Goal: Use online tool/utility: Utilize a website feature to perform a specific function

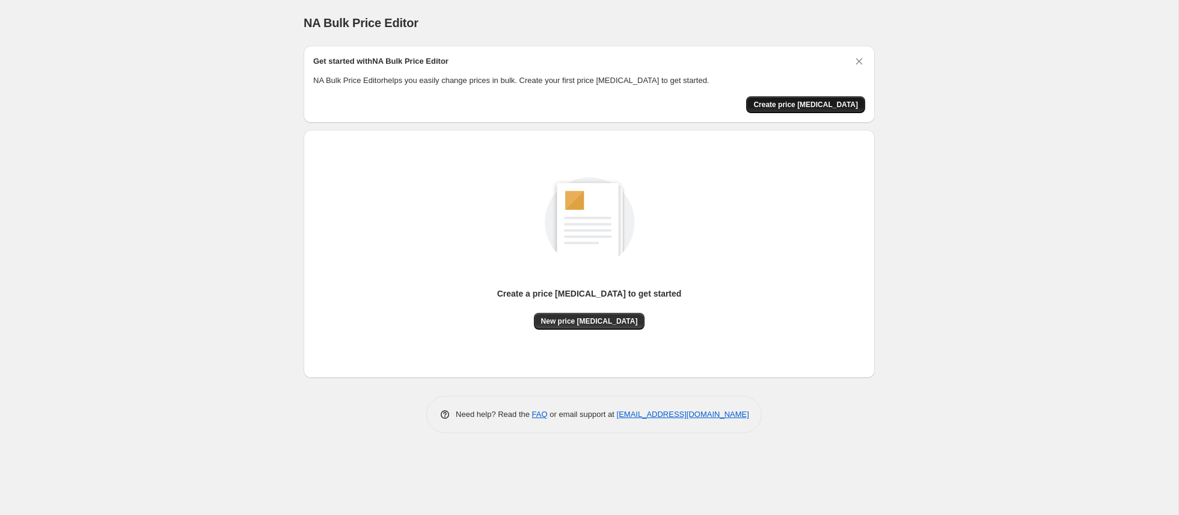
click at [796, 106] on span "Create price [MEDICAL_DATA]" at bounding box center [805, 105] width 105 height 10
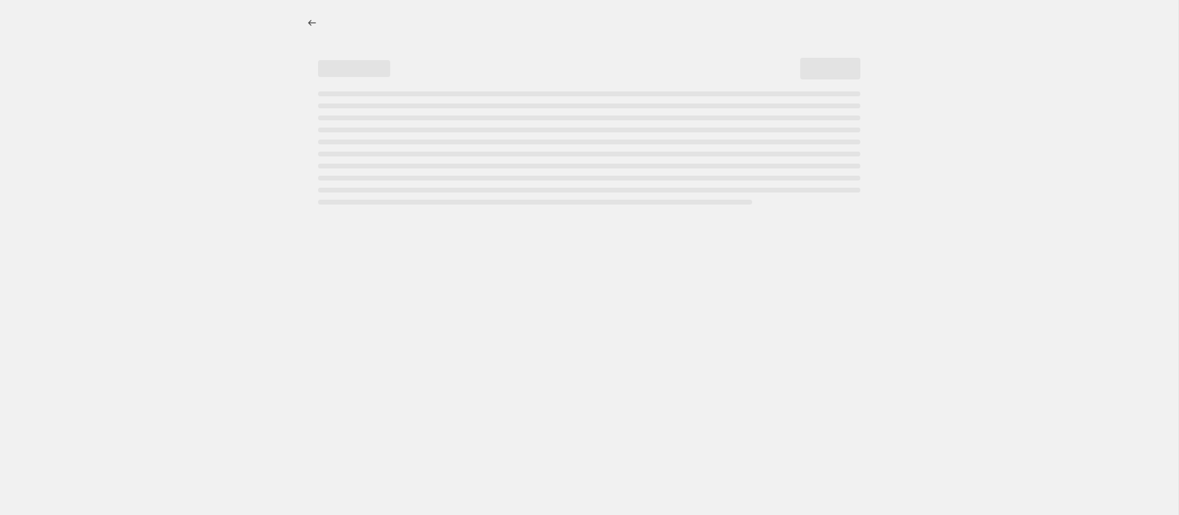
select select "percentage"
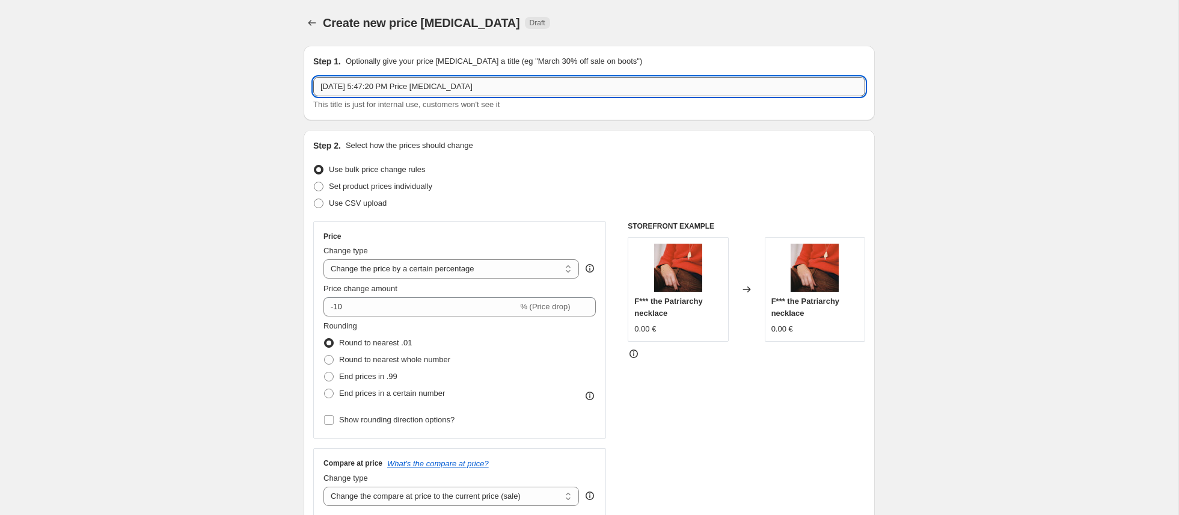
click at [521, 88] on input "[DATE] 5:47:20 PM Price [MEDICAL_DATA]" at bounding box center [589, 86] width 552 height 19
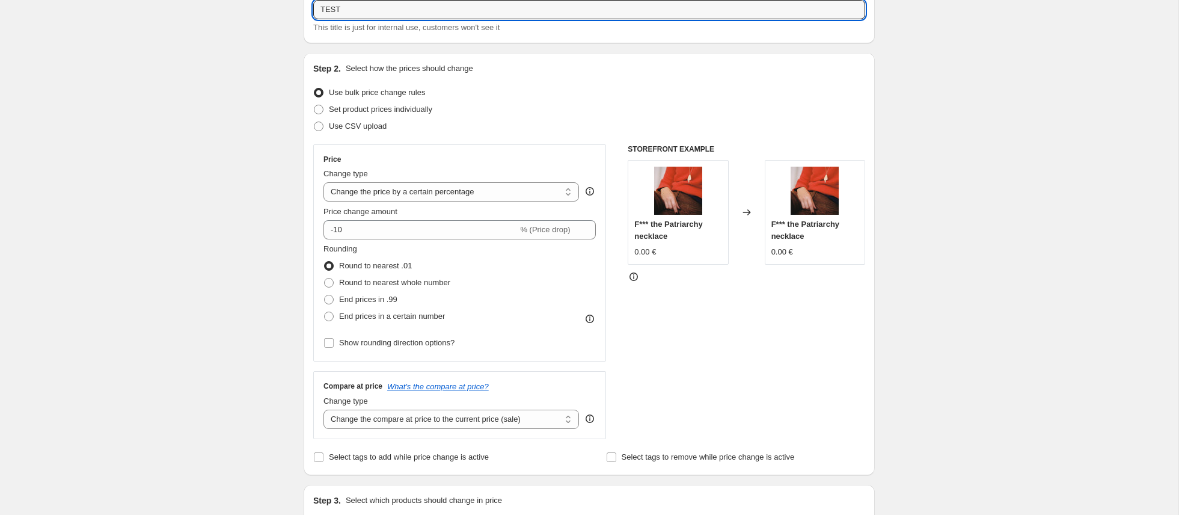
scroll to position [78, 0]
type input "TEST"
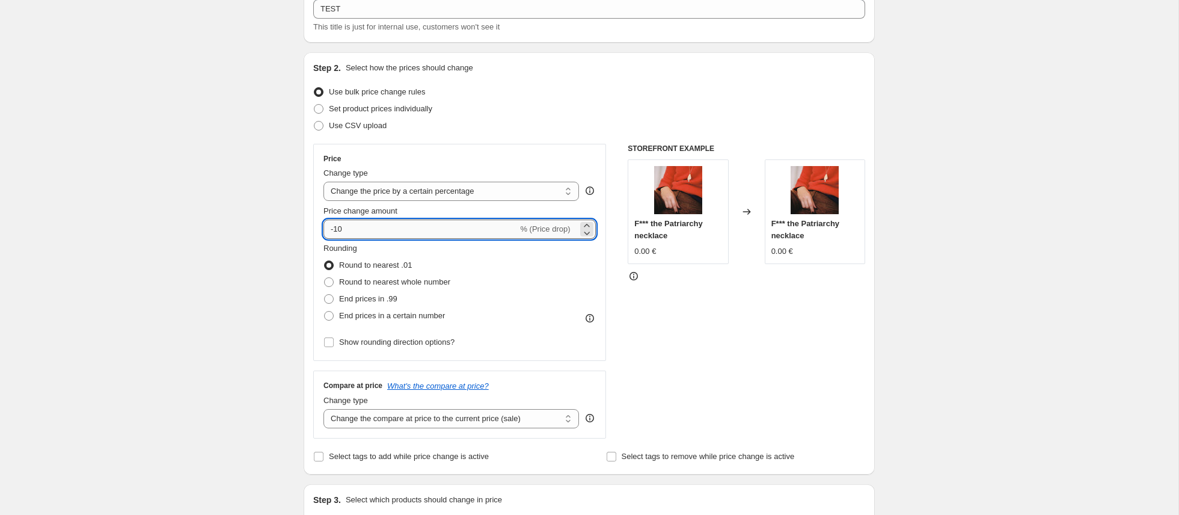
click at [416, 226] on input "-10" at bounding box center [421, 228] width 194 height 19
type input "-1"
type input "-30"
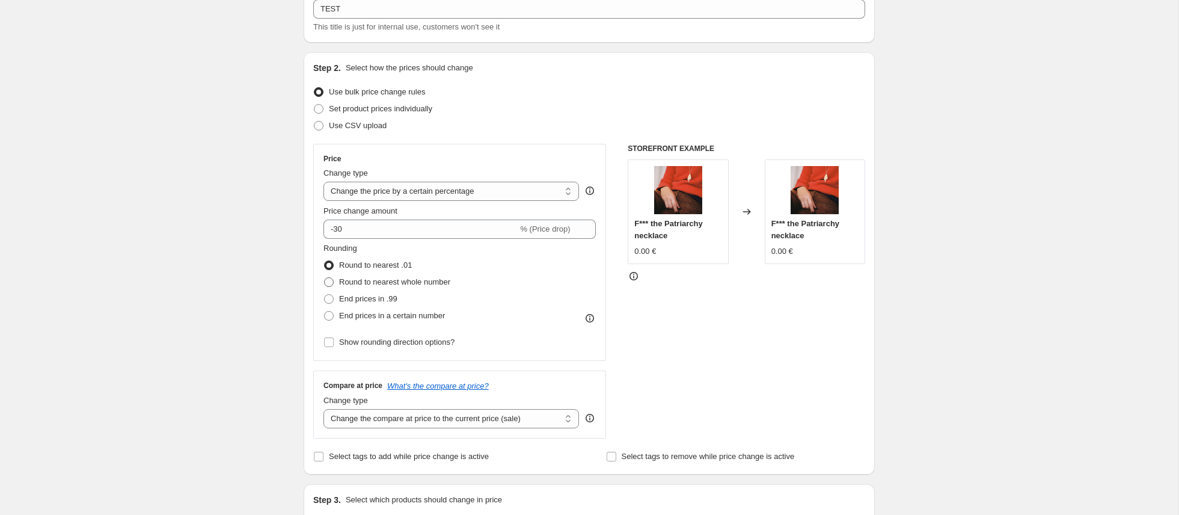
click at [331, 280] on span at bounding box center [329, 282] width 10 height 10
click at [325, 278] on input "Round to nearest whole number" at bounding box center [324, 277] width 1 height 1
radio input "true"
click at [324, 339] on input "Show rounding direction options?" at bounding box center [329, 342] width 10 height 10
checkbox input "true"
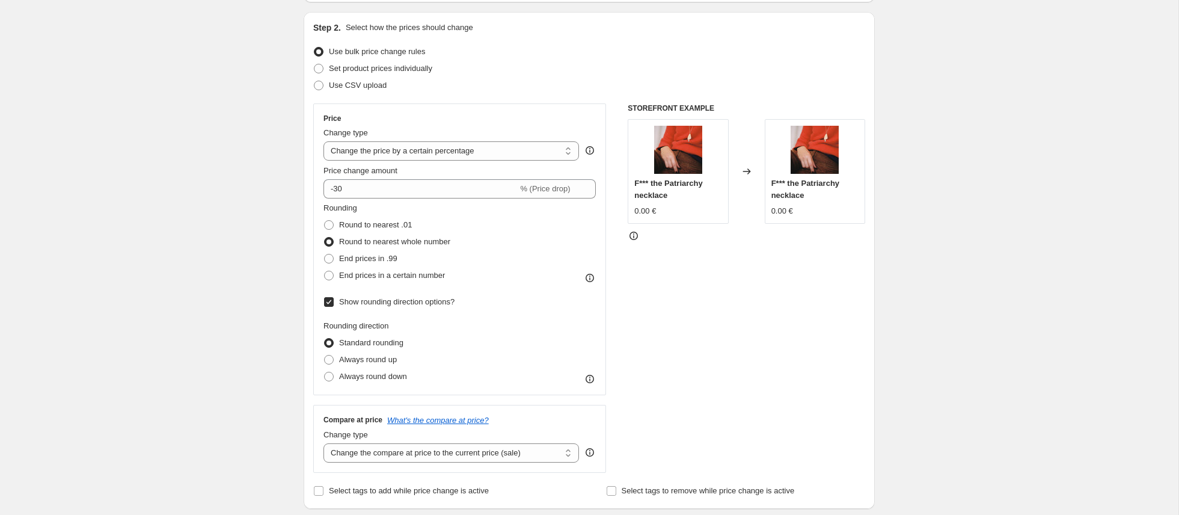
scroll to position [119, 0]
click at [331, 357] on span at bounding box center [329, 359] width 10 height 10
click at [325, 354] on input "Always round up" at bounding box center [324, 354] width 1 height 1
radio input "true"
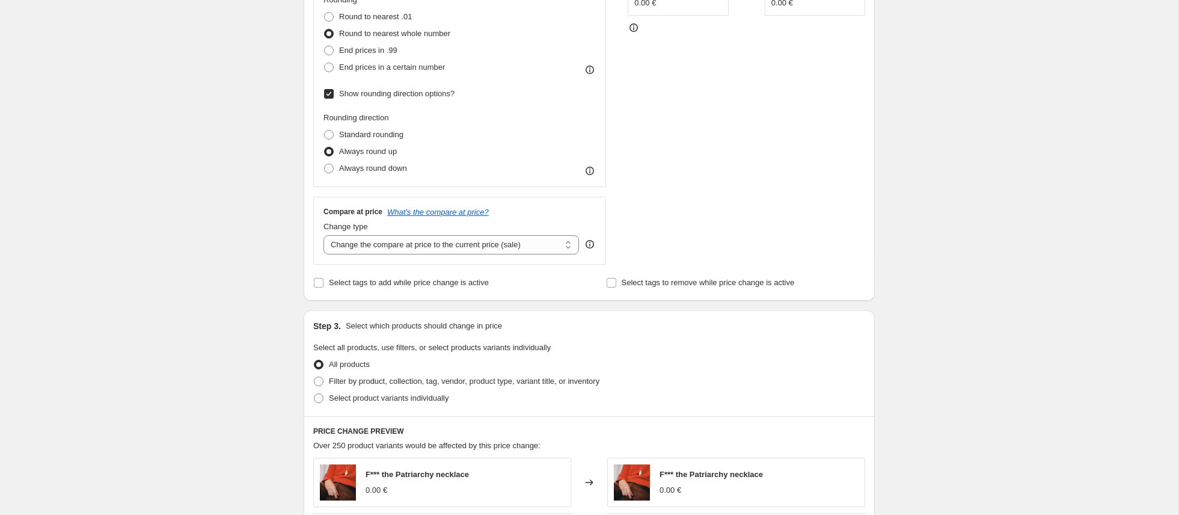
scroll to position [327, 0]
click at [321, 283] on input "Select tags to add while price change is active" at bounding box center [319, 282] width 10 height 10
checkbox input "true"
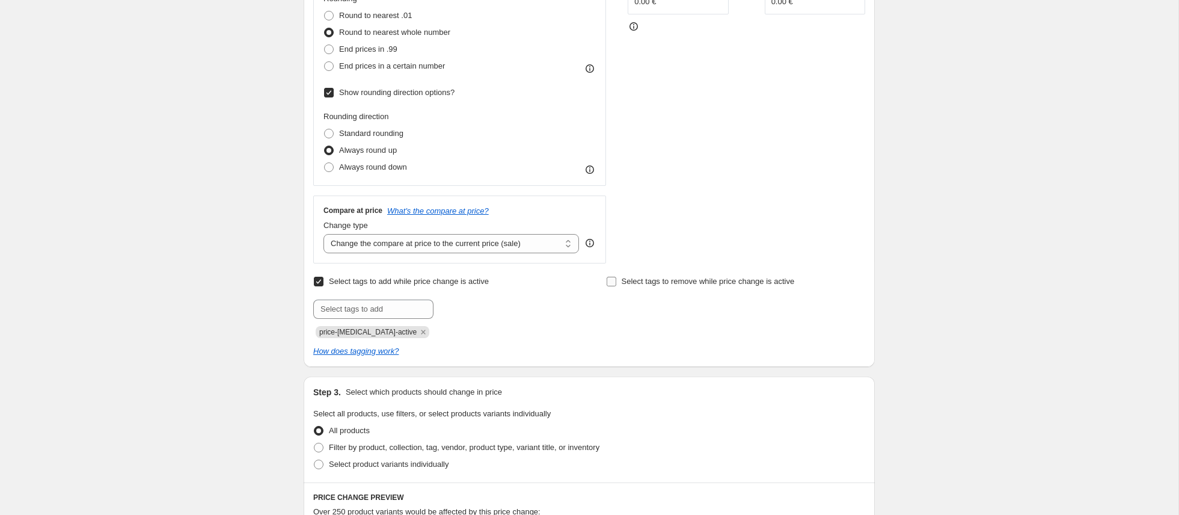
click at [607, 280] on input "Select tags to remove while price change is active" at bounding box center [612, 282] width 10 height 10
click at [626, 307] on input "text" at bounding box center [666, 308] width 120 height 19
click at [611, 278] on input "Select tags to remove while price change is active" at bounding box center [612, 282] width 10 height 10
checkbox input "false"
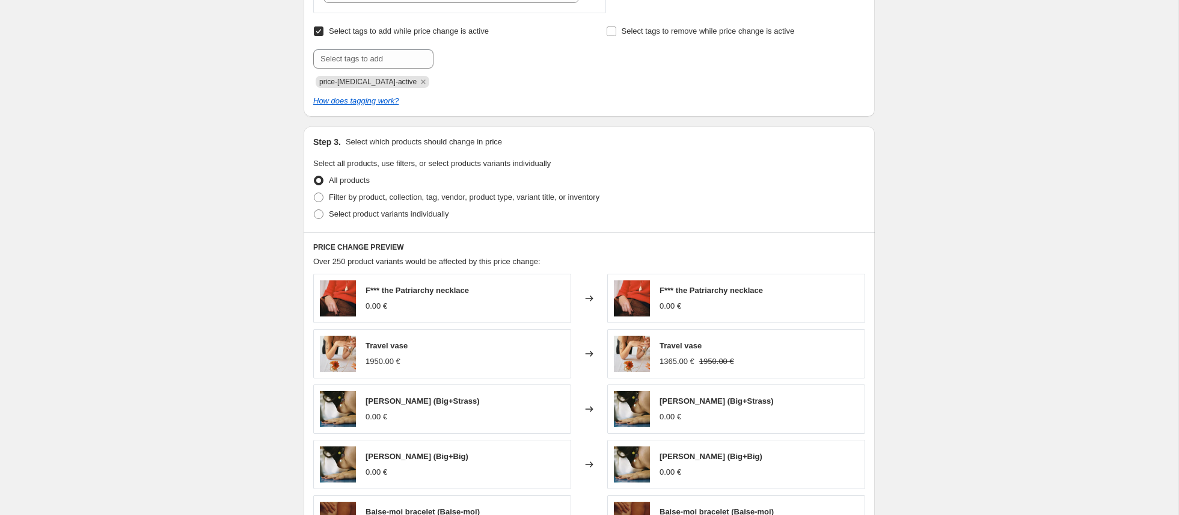
scroll to position [587, 0]
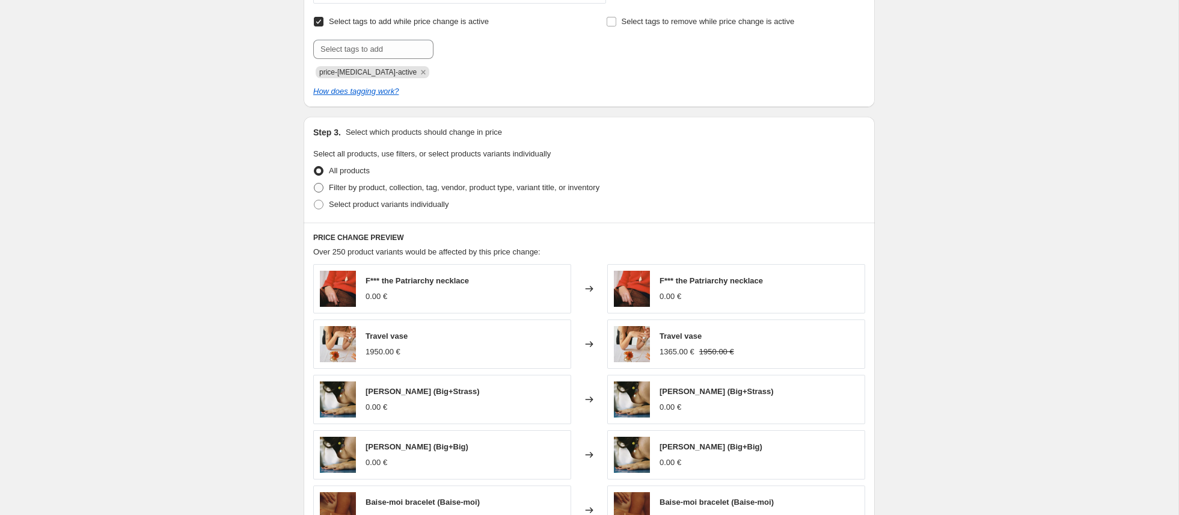
click at [319, 186] on span at bounding box center [319, 188] width 10 height 10
click at [314, 183] on input "Filter by product, collection, tag, vendor, product type, variant title, or inv…" at bounding box center [314, 183] width 1 height 1
radio input "true"
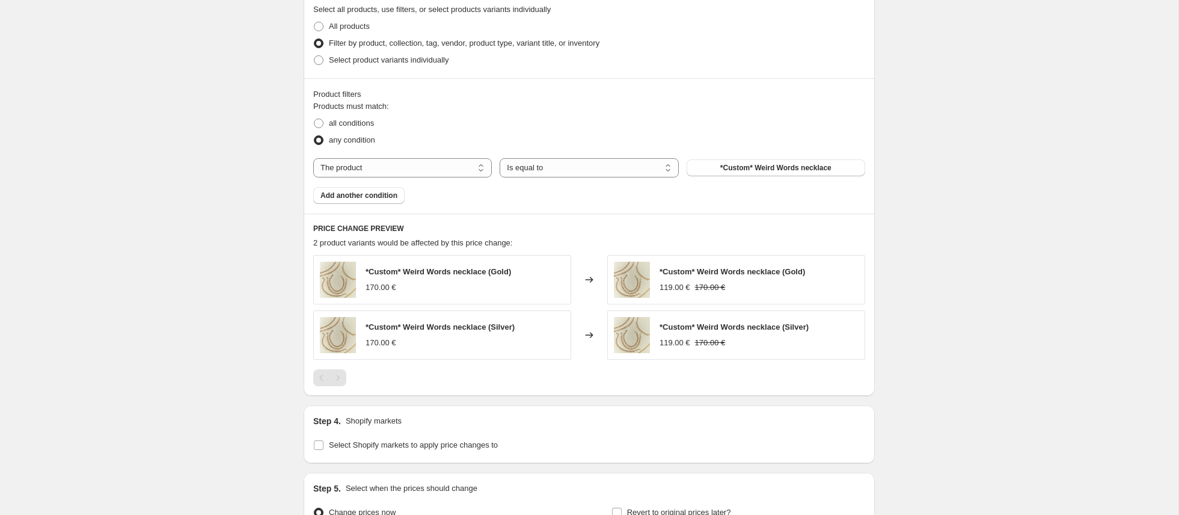
scroll to position [734, 0]
click at [717, 164] on button "*Custom* Weird Words necklace" at bounding box center [776, 165] width 179 height 17
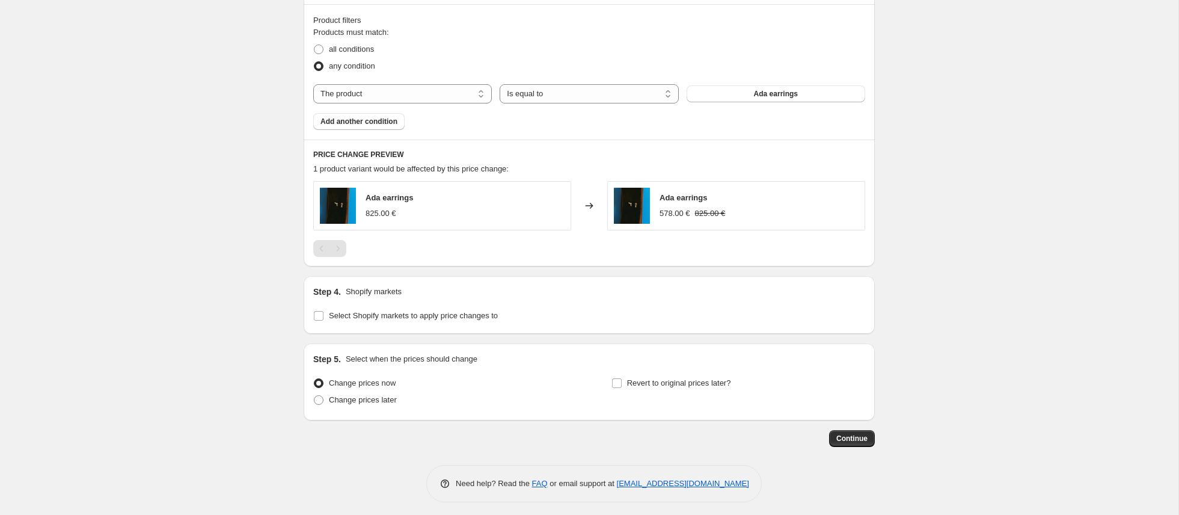
scroll to position [811, 0]
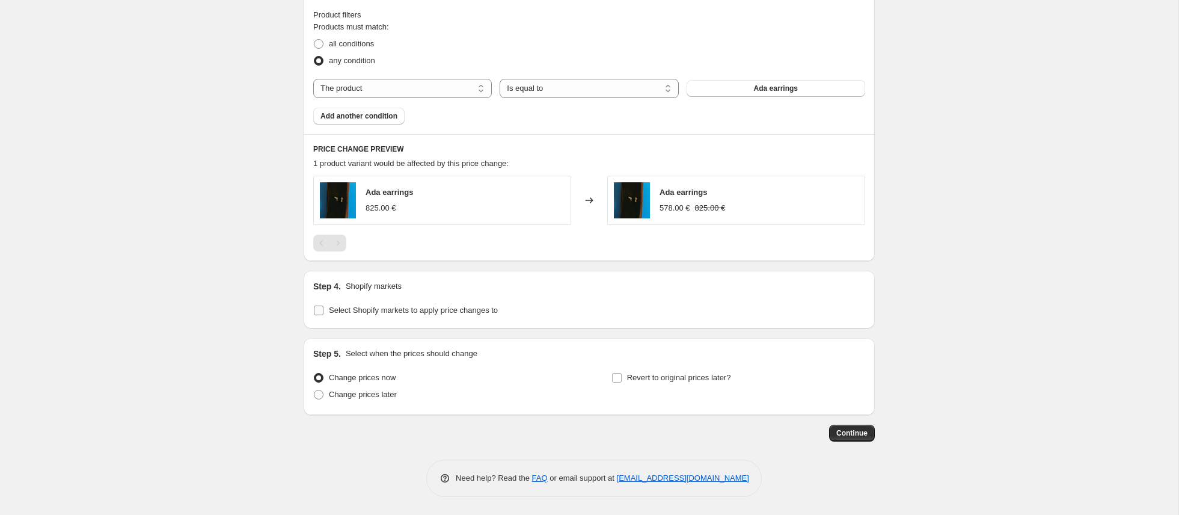
click at [324, 310] on span at bounding box center [318, 310] width 11 height 11
click at [324, 310] on input "Select Shopify markets to apply price changes to" at bounding box center [319, 310] width 10 height 10
checkbox input "true"
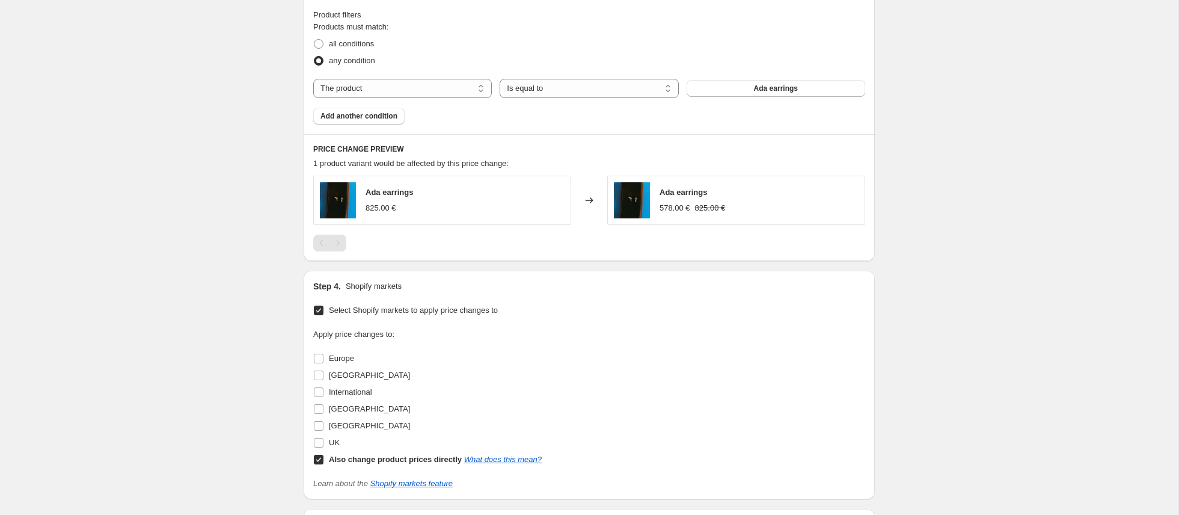
scroll to position [981, 0]
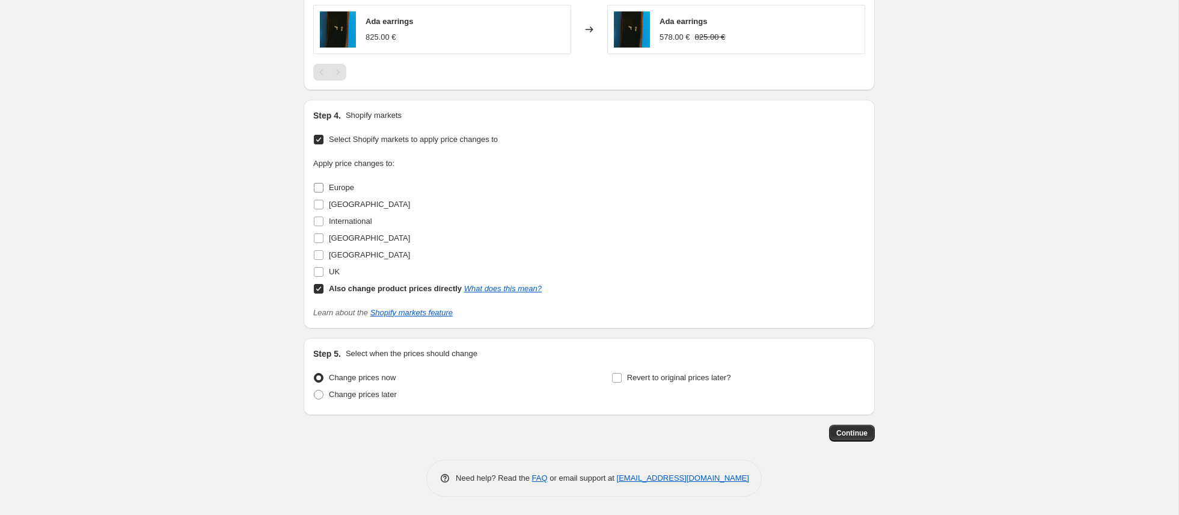
click at [321, 189] on input "Europe" at bounding box center [319, 188] width 10 height 10
checkbox input "true"
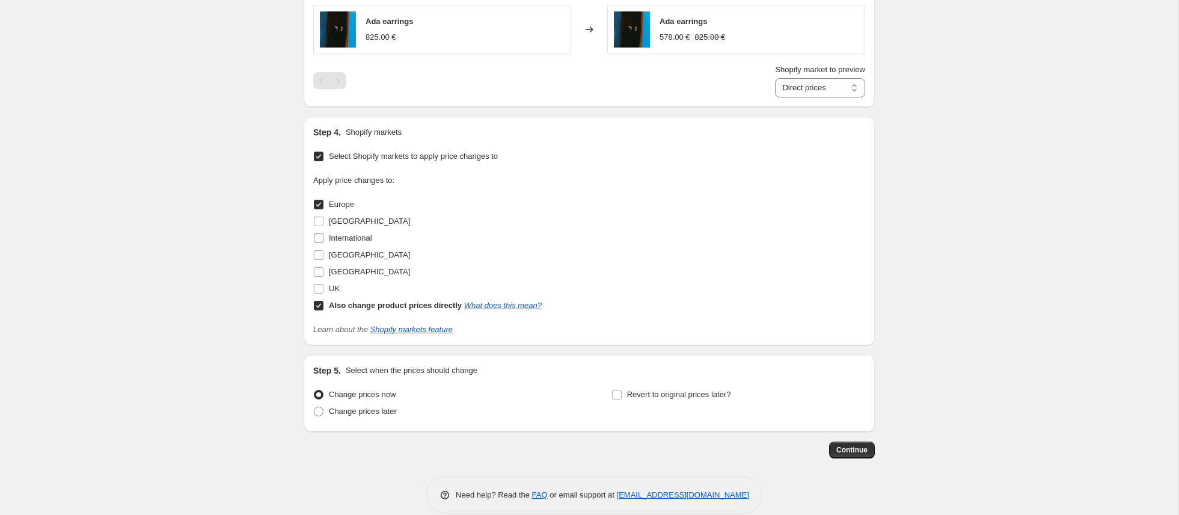
drag, startPoint x: 322, startPoint y: 221, endPoint x: 319, endPoint y: 233, distance: 13.0
click at [322, 221] on input "[GEOGRAPHIC_DATA]" at bounding box center [319, 221] width 10 height 10
checkbox input "true"
click at [319, 238] on input "International" at bounding box center [319, 238] width 10 height 10
checkbox input "true"
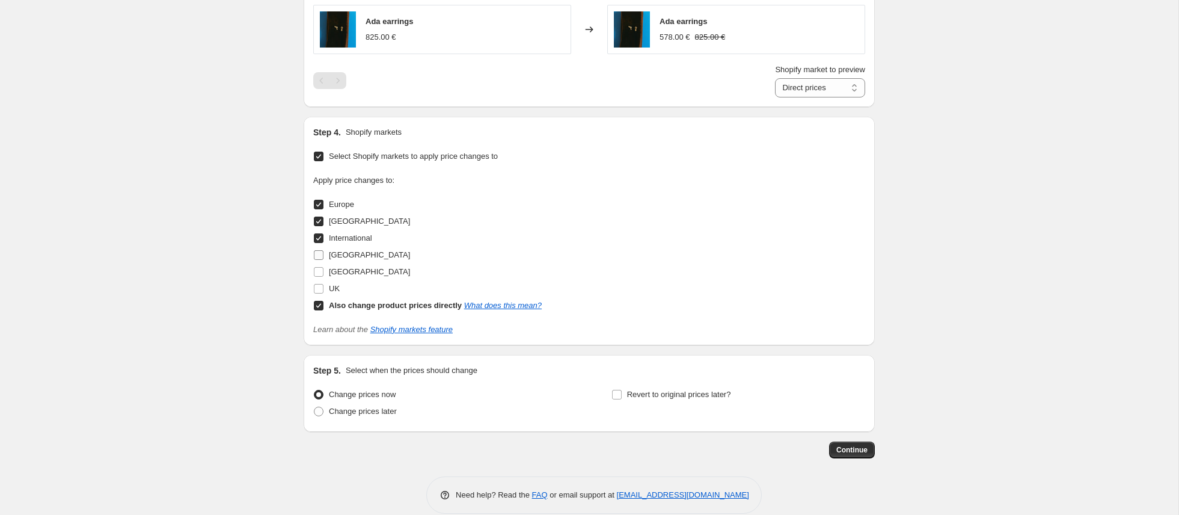
click at [317, 254] on input "[GEOGRAPHIC_DATA]" at bounding box center [319, 255] width 10 height 10
checkbox input "true"
click at [316, 272] on input "[GEOGRAPHIC_DATA]" at bounding box center [319, 272] width 10 height 10
checkbox input "true"
click at [321, 290] on input "UK" at bounding box center [319, 289] width 10 height 10
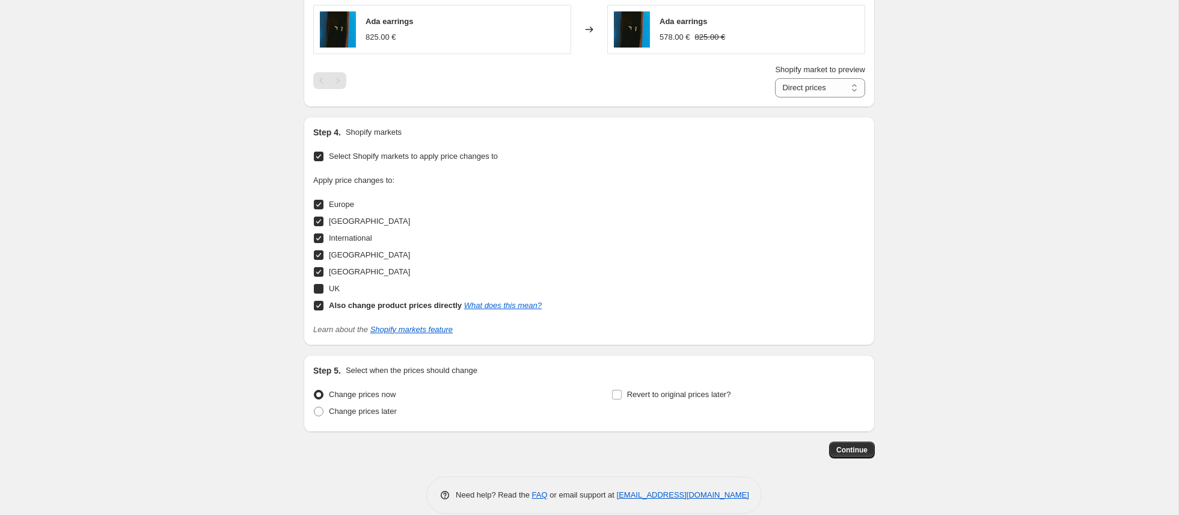
checkbox input "true"
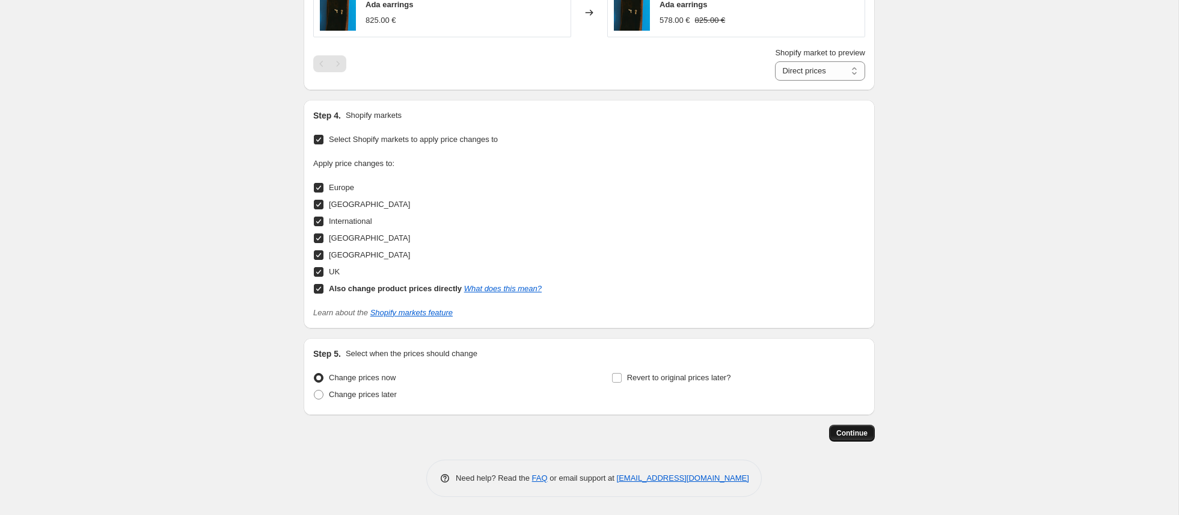
click at [850, 432] on span "Continue" at bounding box center [851, 433] width 31 height 10
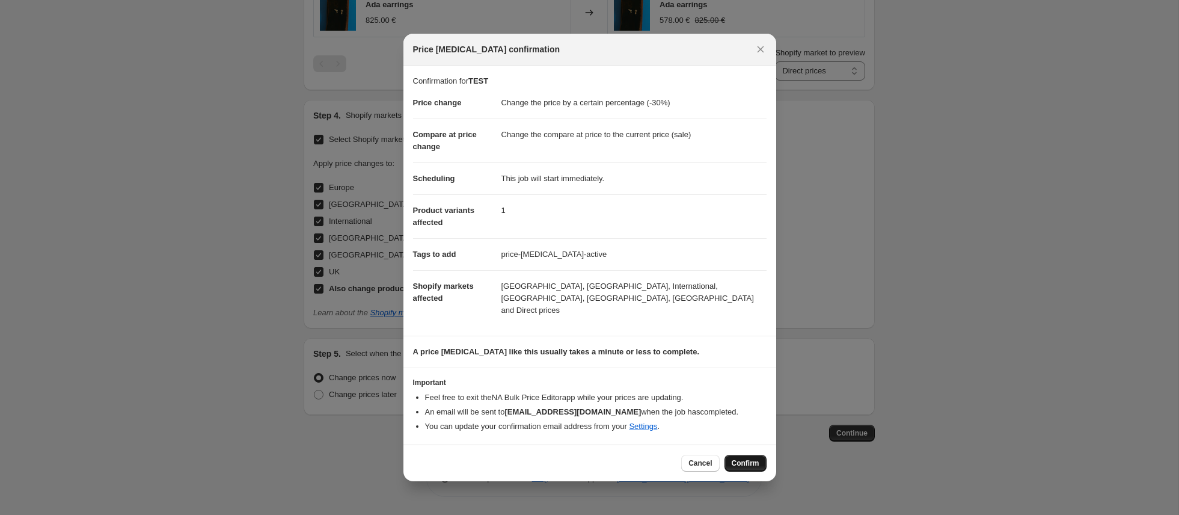
click at [747, 458] on span "Confirm" at bounding box center [746, 463] width 28 height 10
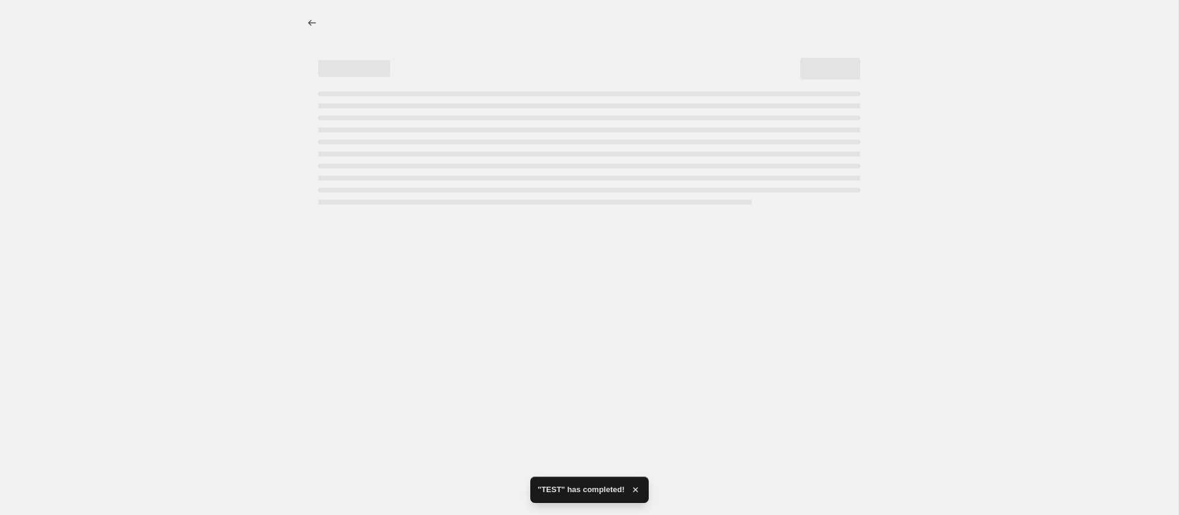
select select "percentage"
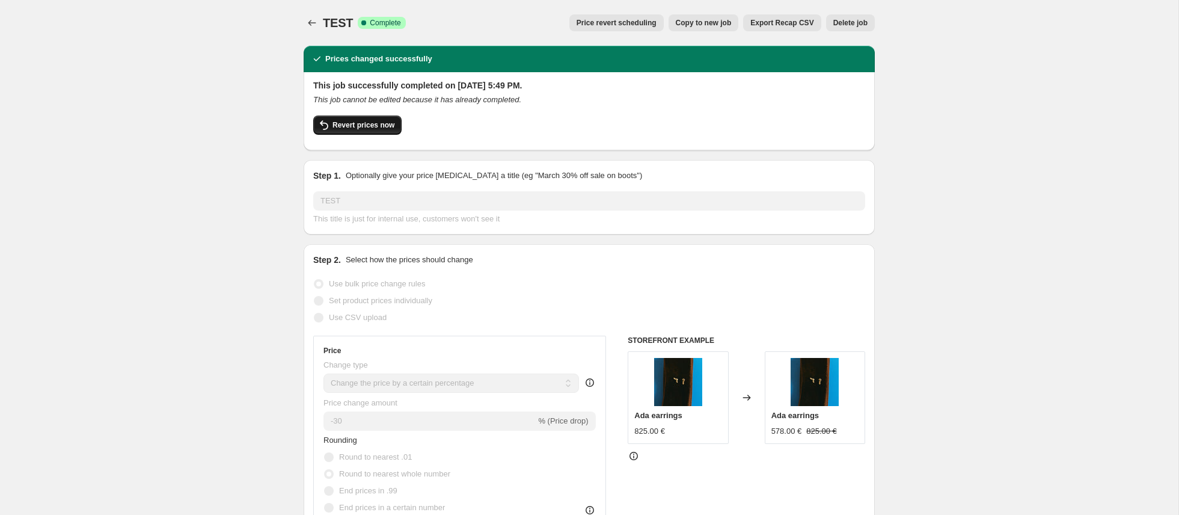
click at [366, 121] on span "Revert prices now" at bounding box center [364, 125] width 62 height 10
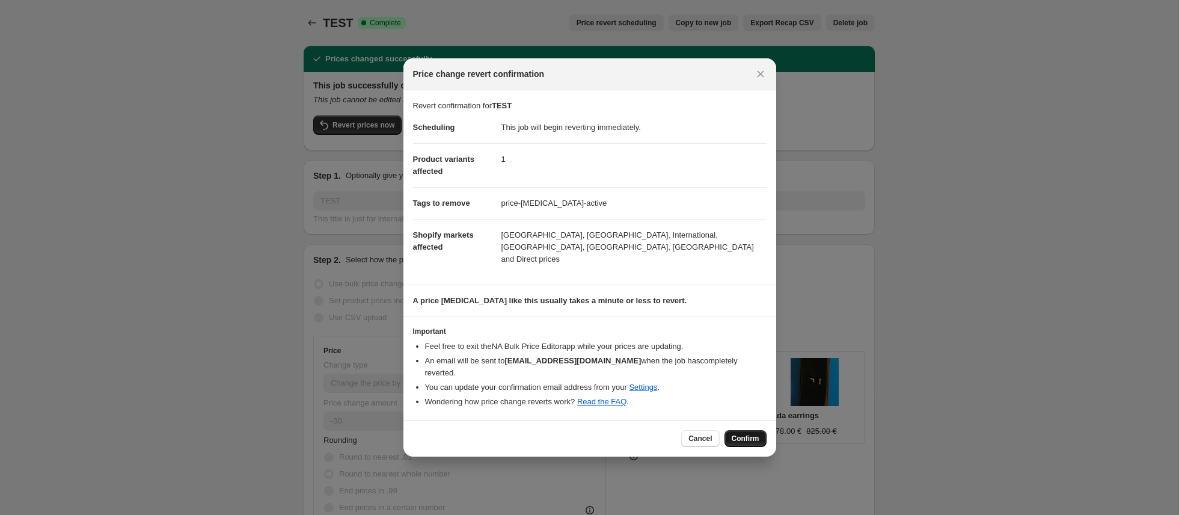
click at [742, 434] on span "Confirm" at bounding box center [746, 439] width 28 height 10
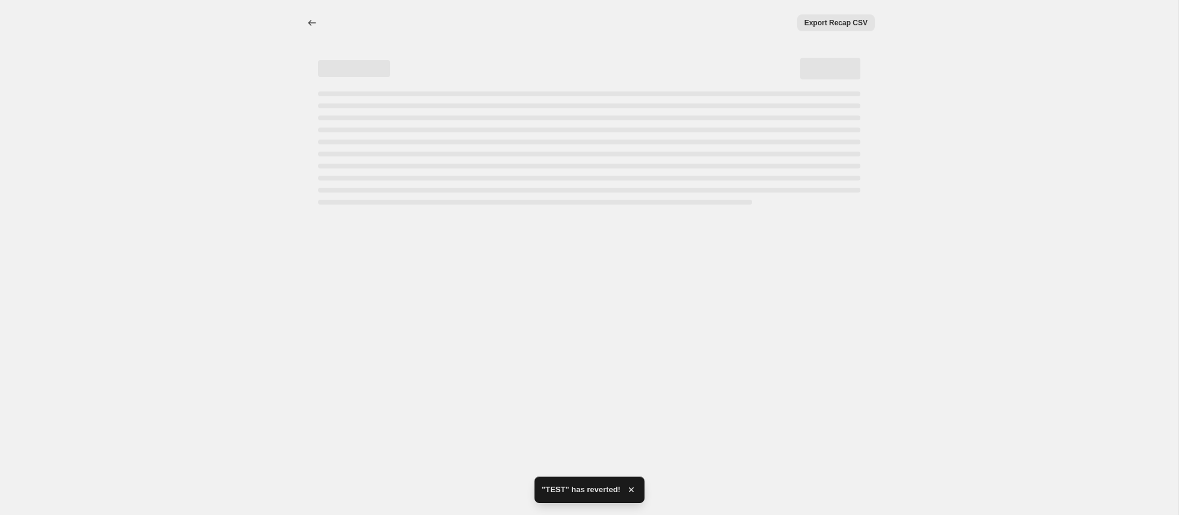
select select "percentage"
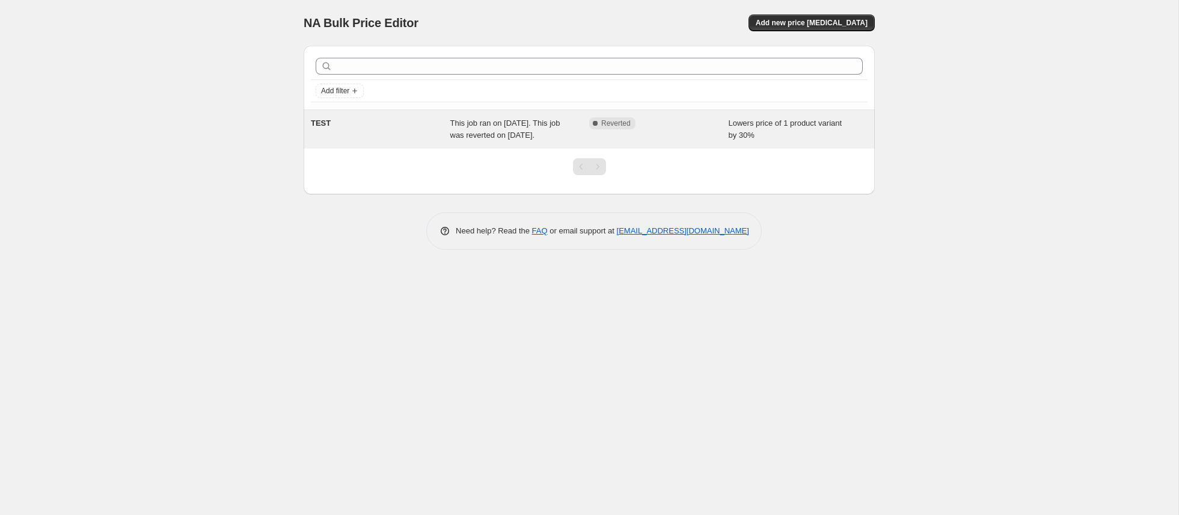
click at [471, 132] on span "This job ran on [DATE]. This job was reverted on [DATE]." at bounding box center [505, 128] width 110 height 21
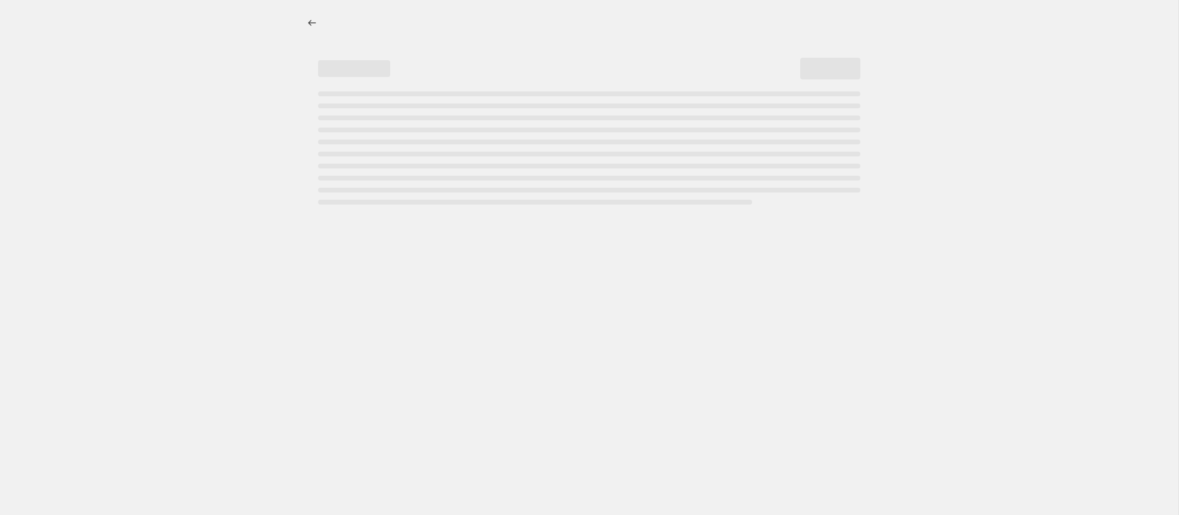
select select "percentage"
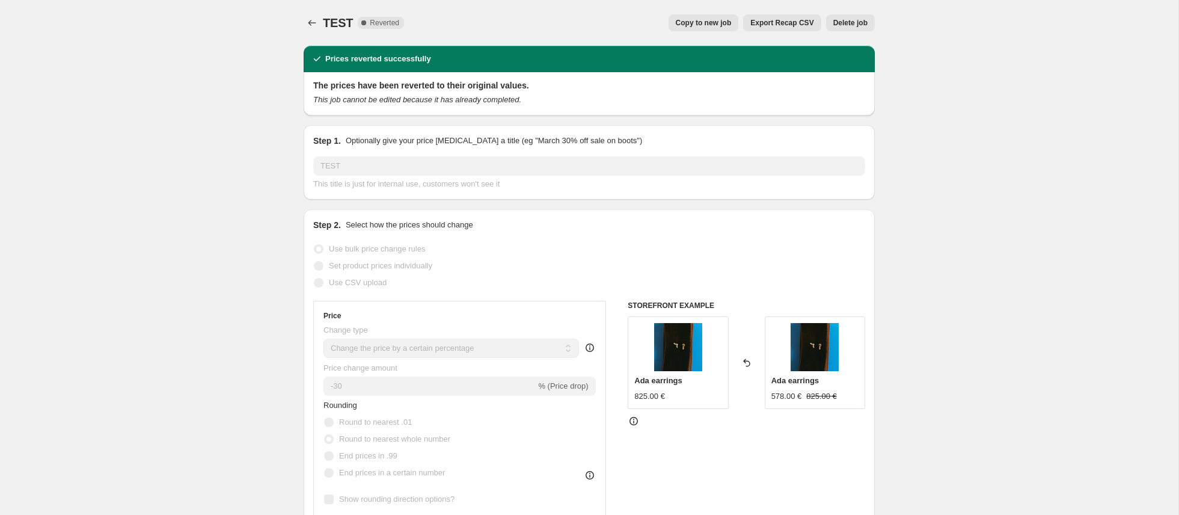
click at [702, 21] on span "Copy to new job" at bounding box center [704, 23] width 56 height 10
select select "percentage"
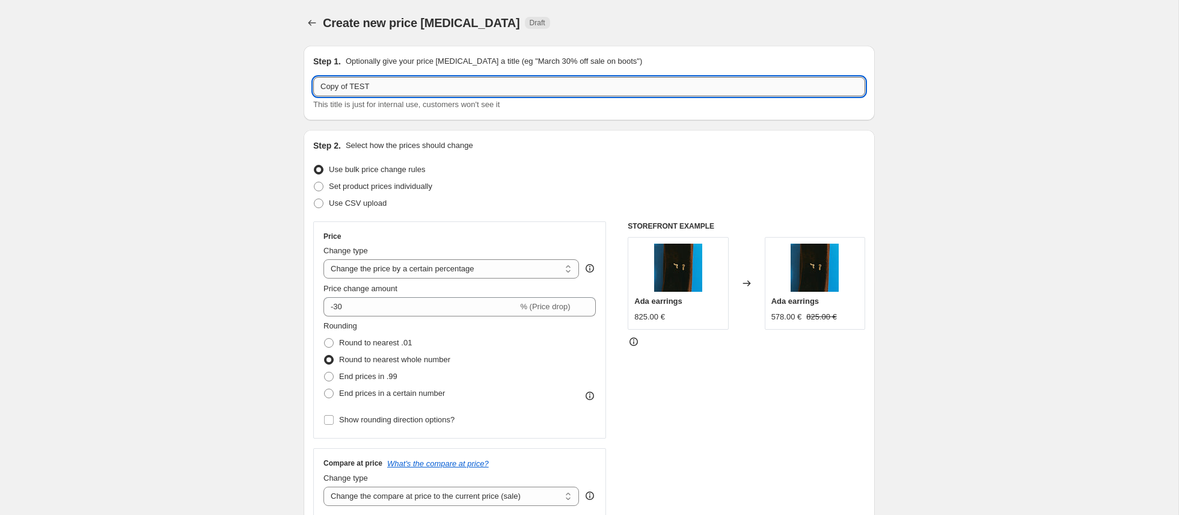
click at [353, 84] on input "Copy of TEST" at bounding box center [589, 86] width 552 height 19
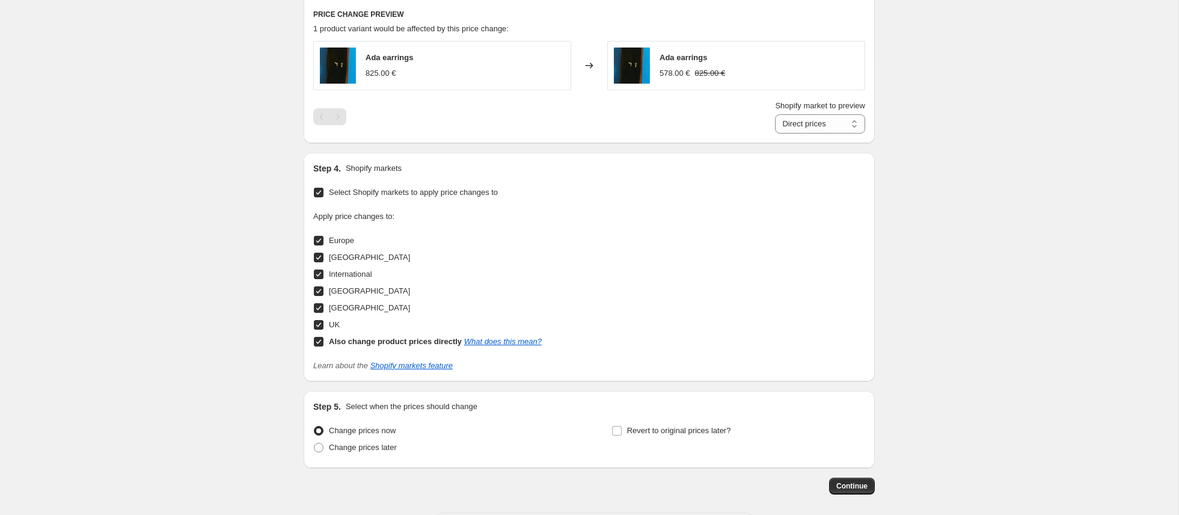
scroll to position [924, 0]
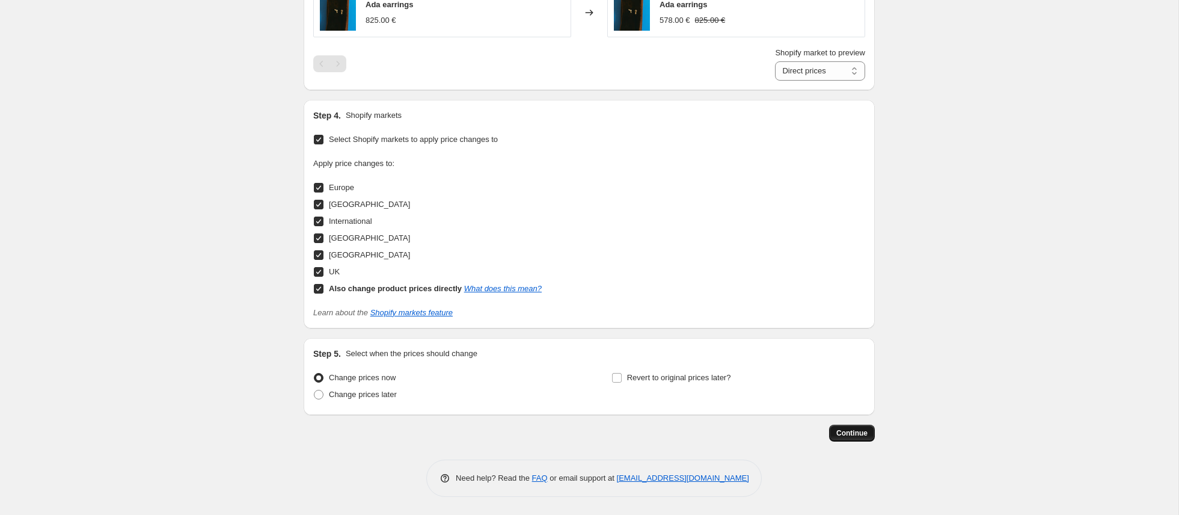
type input "TEST 2"
click at [854, 431] on span "Continue" at bounding box center [851, 433] width 31 height 10
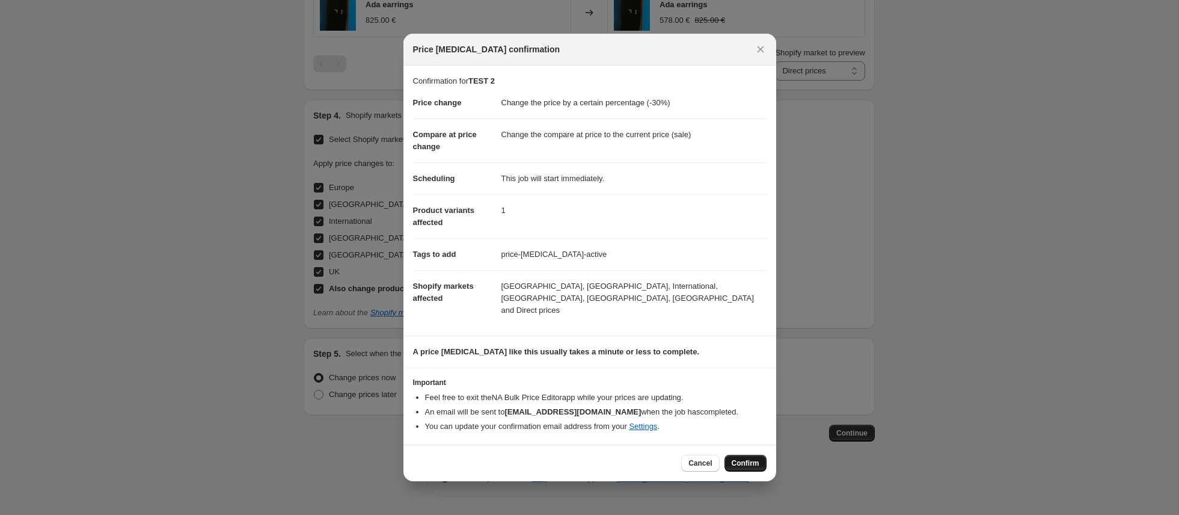
click at [744, 458] on span "Confirm" at bounding box center [746, 463] width 28 height 10
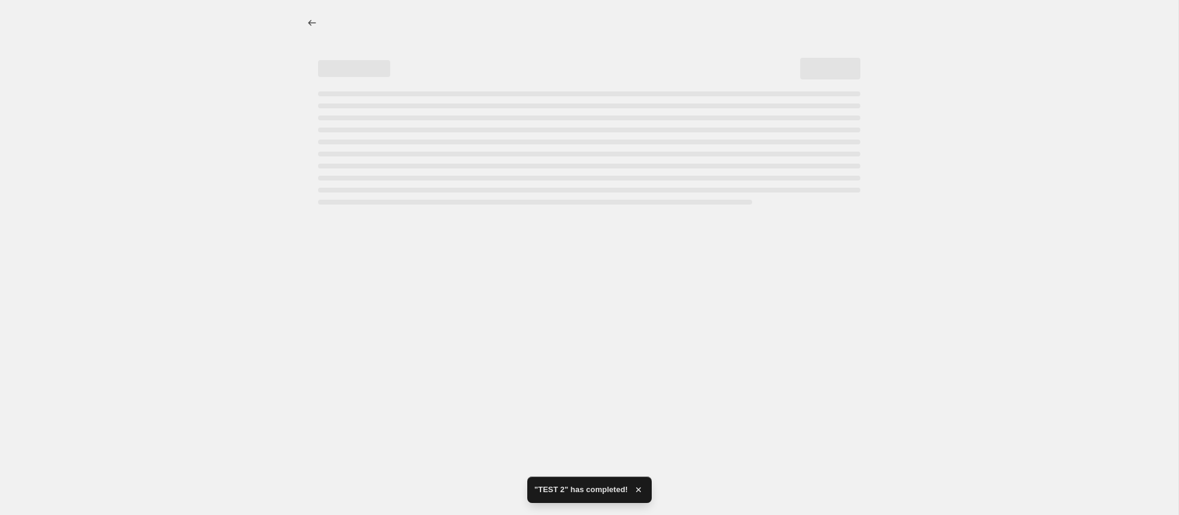
select select "percentage"
